Goal: Task Accomplishment & Management: Complete application form

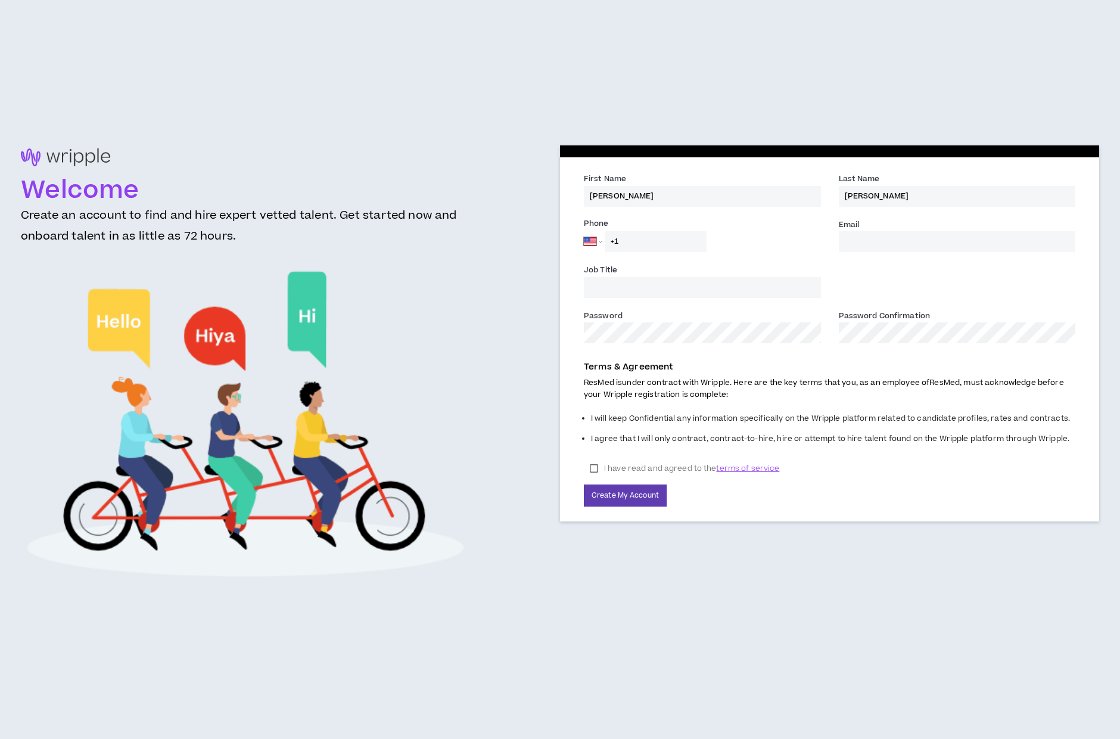
select select "US"
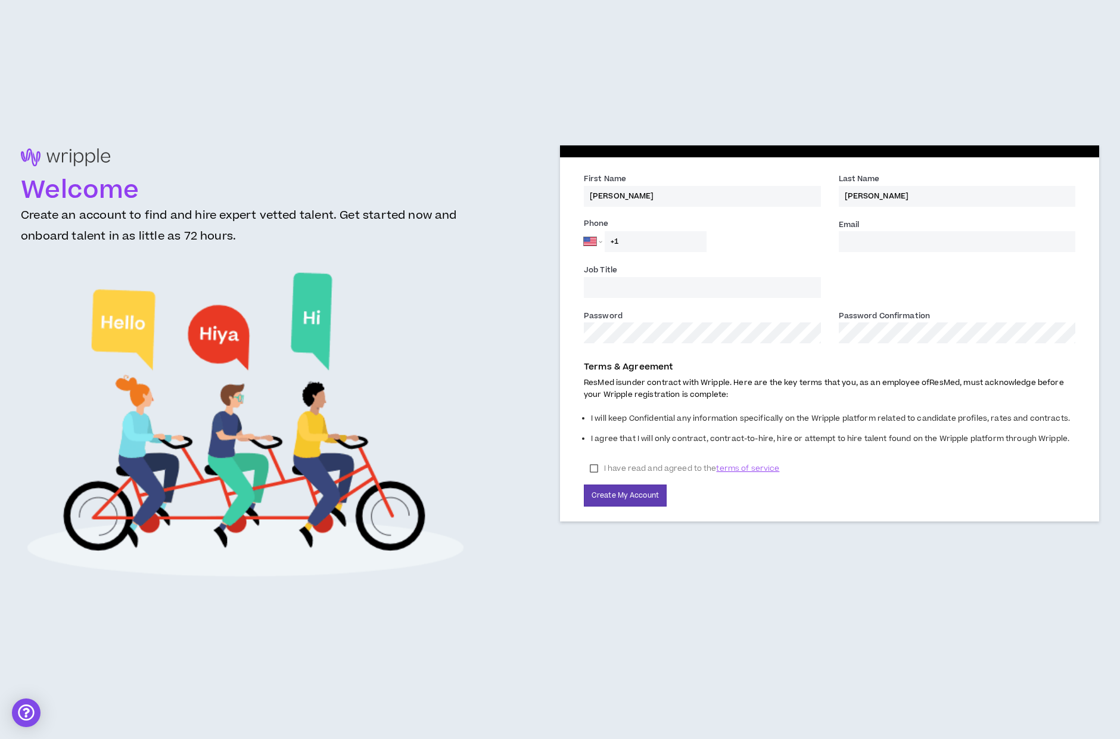
click at [921, 243] on input "Email *" at bounding box center [957, 241] width 237 height 21
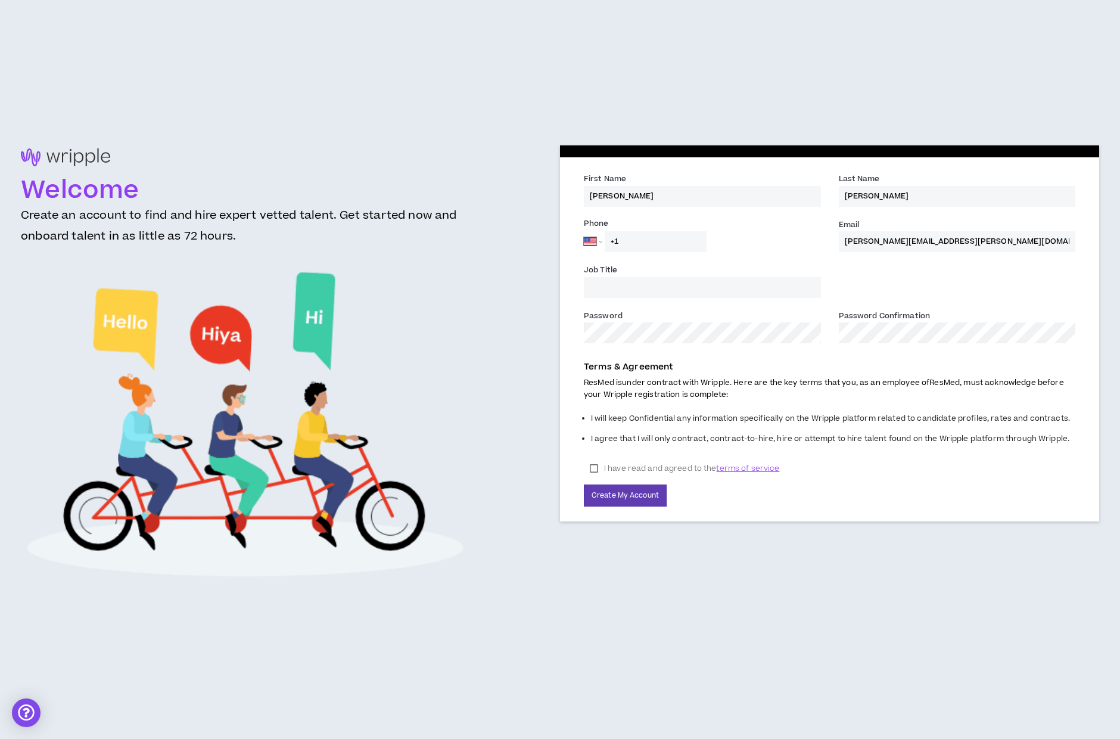
type input "[PERSON_NAME][EMAIL_ADDRESS][PERSON_NAME][DOMAIN_NAME]"
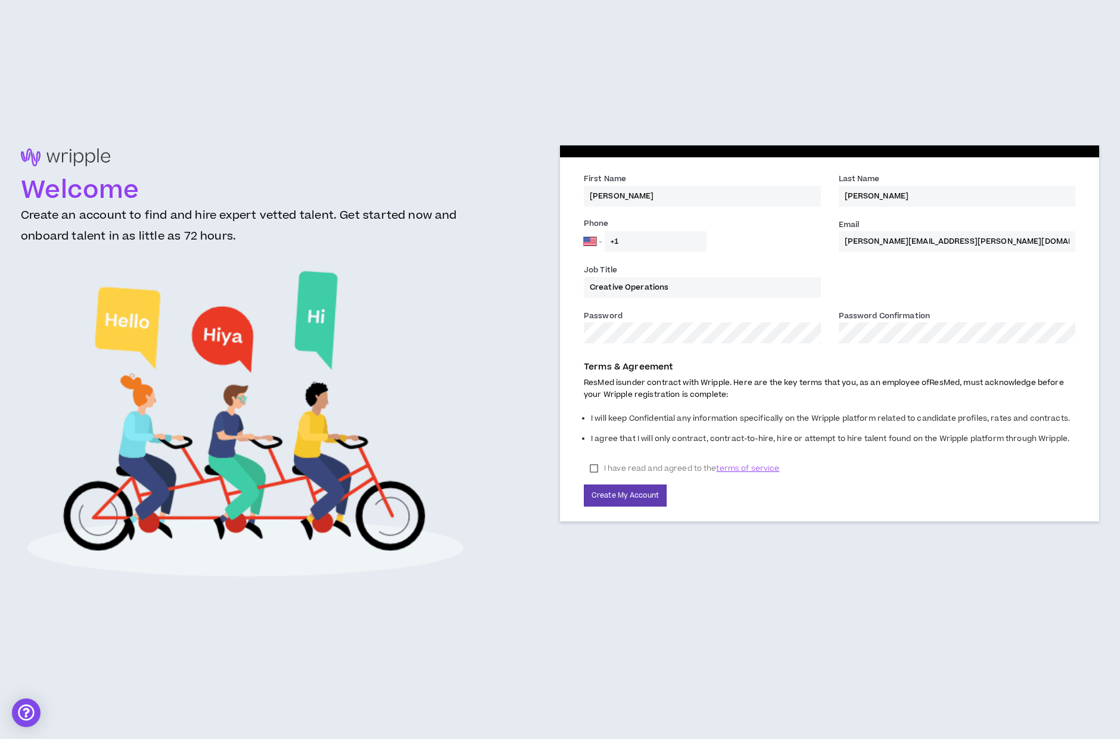
type input "Creative Operations"
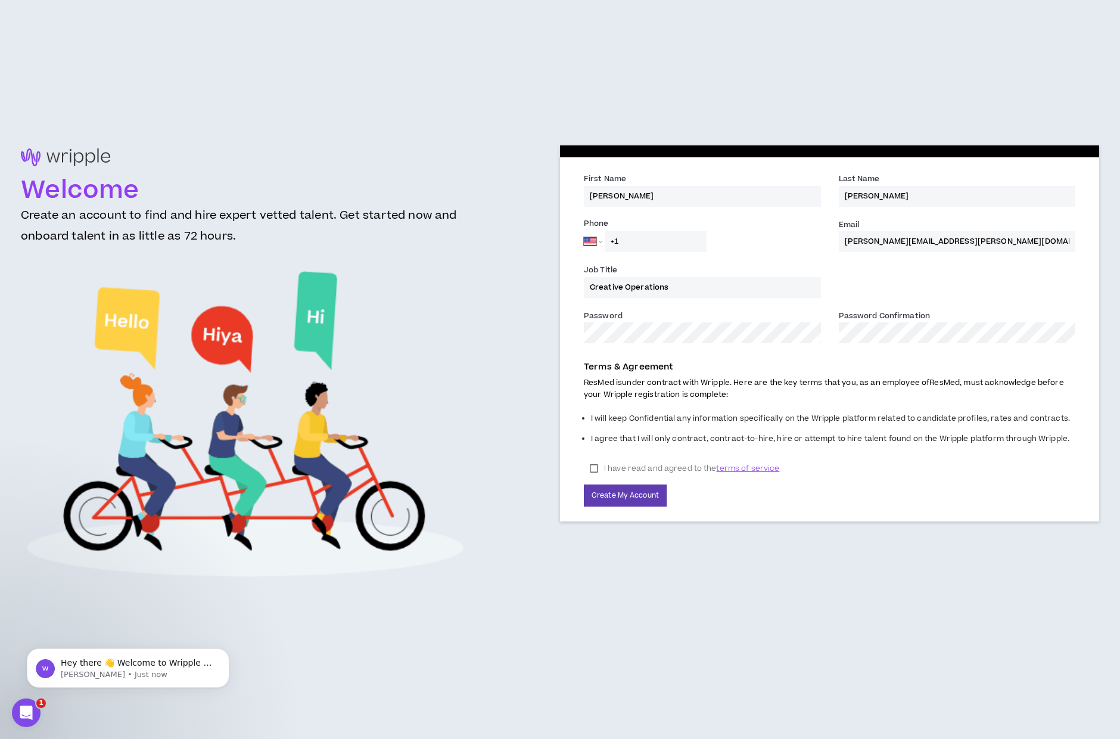
click at [589, 462] on label "I have read and agreed to the terms of service" at bounding box center [684, 468] width 201 height 18
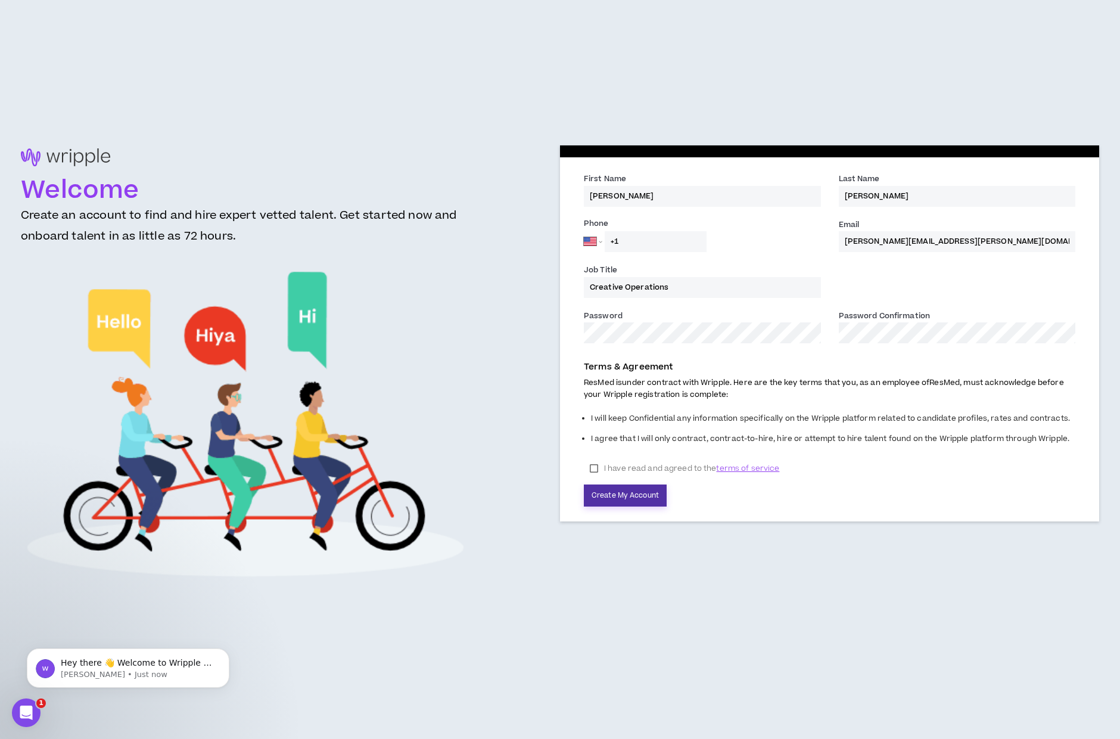
click at [619, 496] on button "Create My Account" at bounding box center [625, 495] width 83 height 22
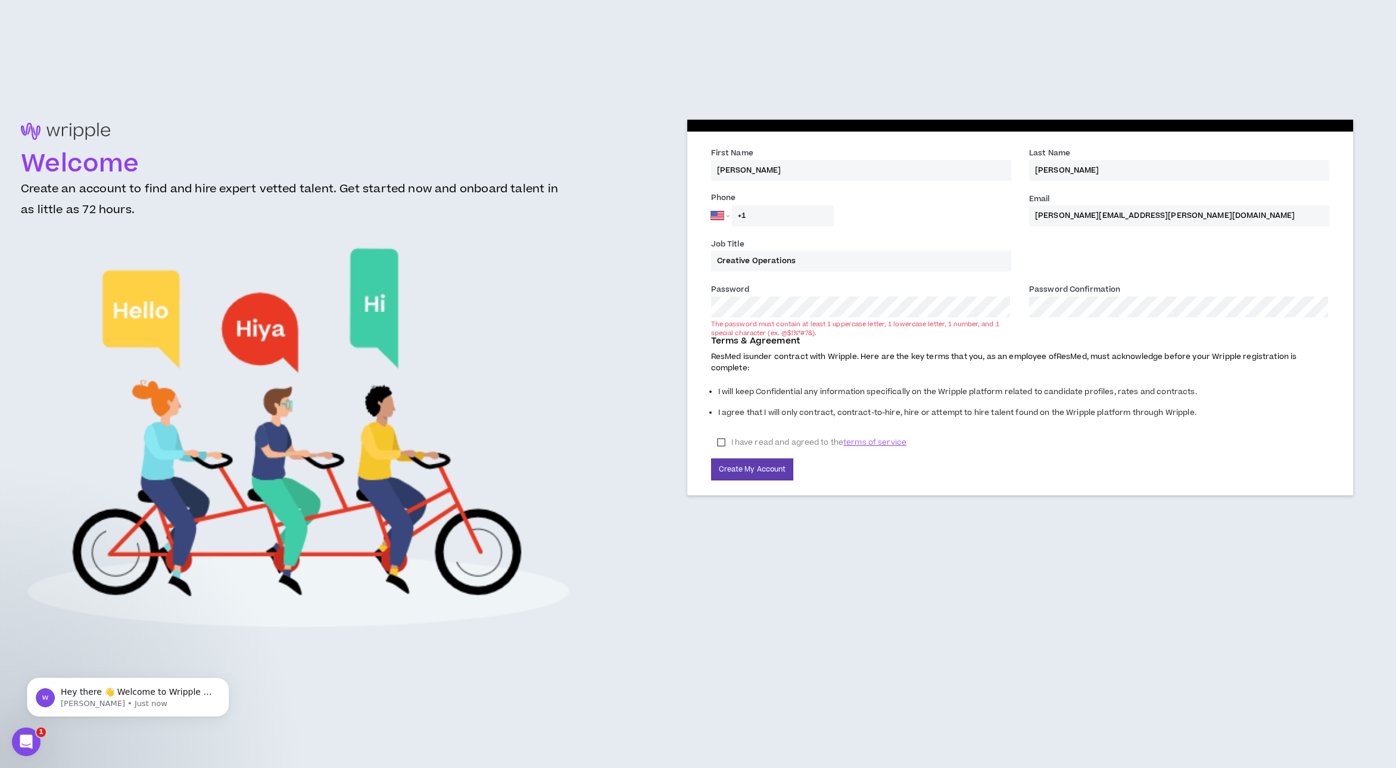
click at [747, 291] on div "Password * The password must contain at least 1 uppercase letter, 1 lowercase l…" at bounding box center [861, 300] width 300 height 34
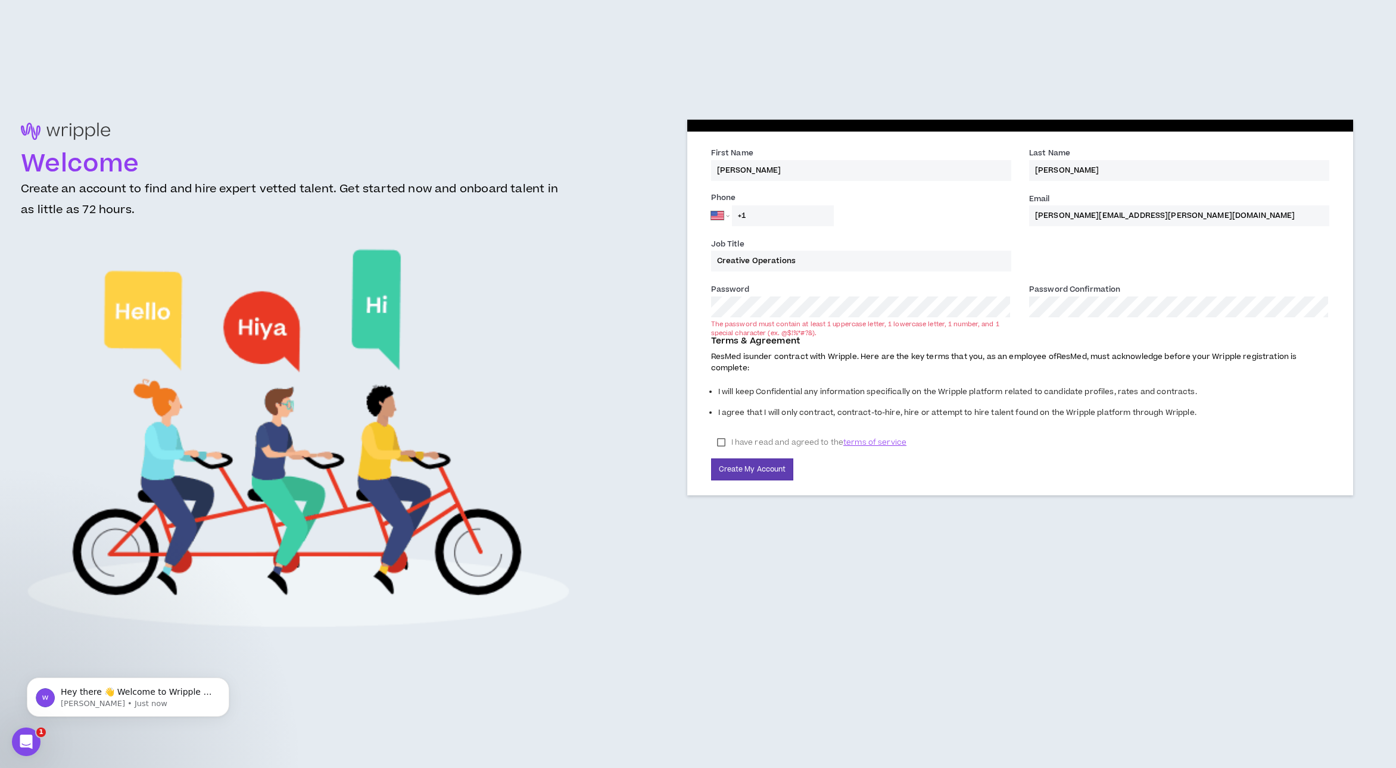
click at [747, 291] on div "Password * The password must contain at least 1 uppercase letter, 1 lowercase l…" at bounding box center [861, 300] width 300 height 34
click at [752, 469] on button "Create My Account" at bounding box center [752, 470] width 83 height 22
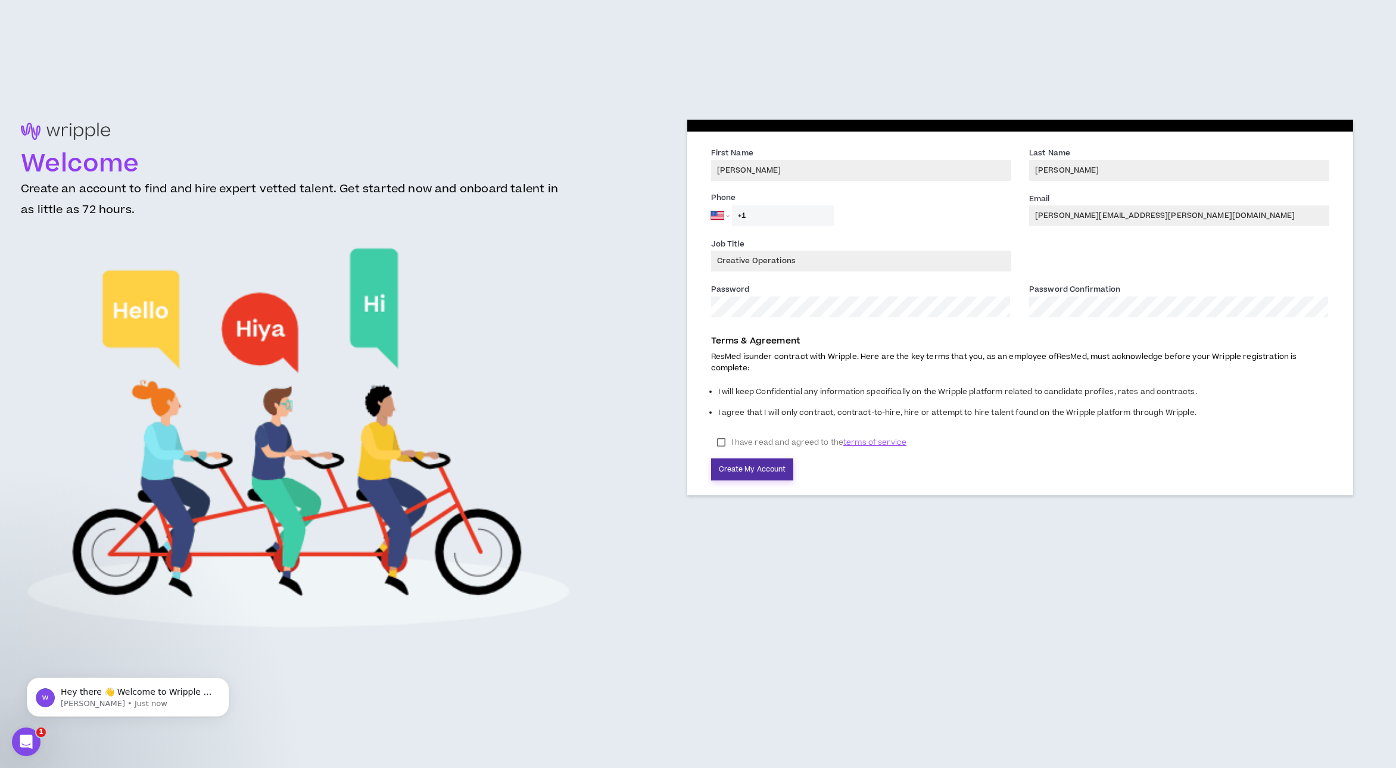
click at [766, 471] on button "Create My Account" at bounding box center [752, 470] width 83 height 22
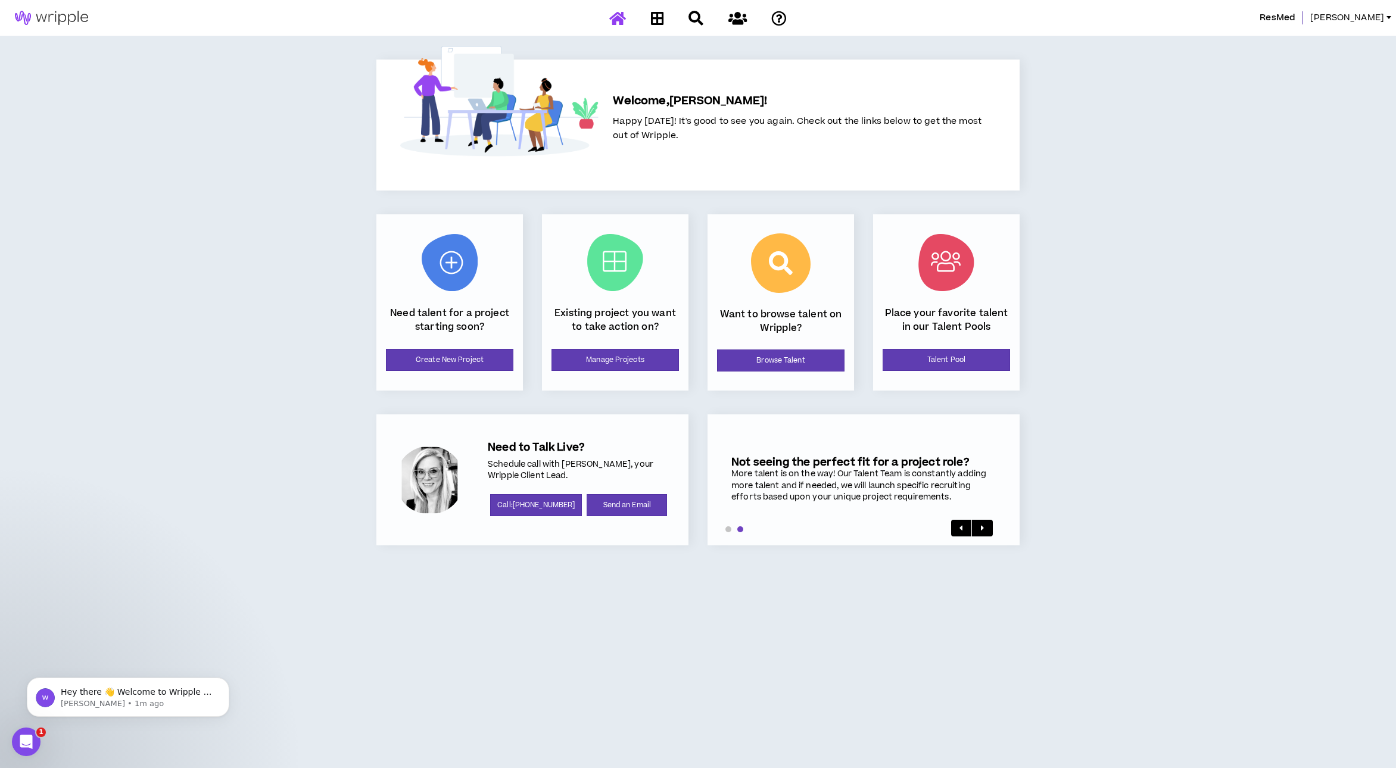
click at [238, 171] on div "ResMed [PERSON_NAME] Welcome, [PERSON_NAME] ! Happy [DATE]! It's good to see yo…" at bounding box center [698, 384] width 1396 height 768
